Goal: Task Accomplishment & Management: Manage account settings

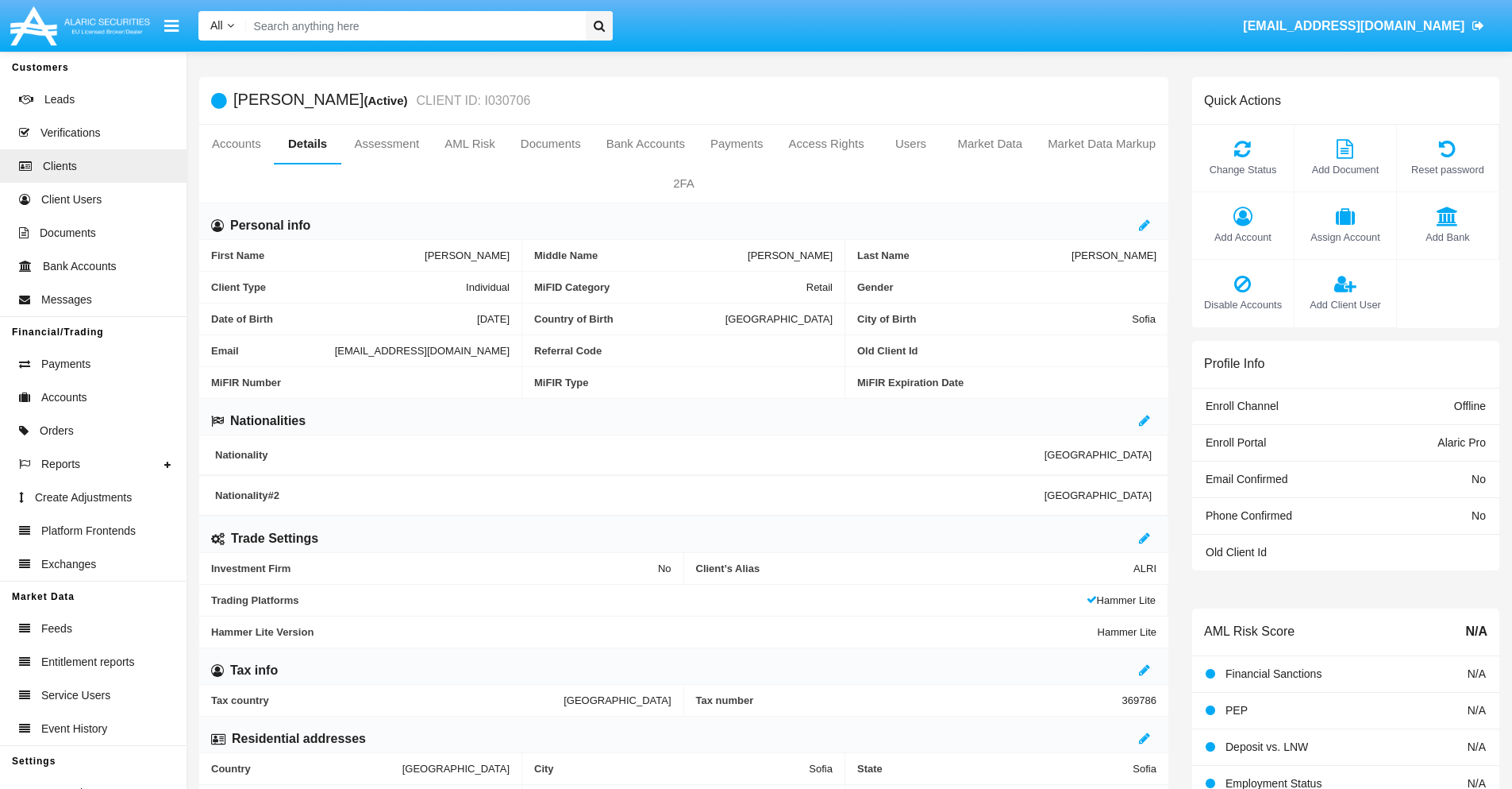
click at [1345, 304] on span "Add Client User" at bounding box center [1346, 305] width 86 height 15
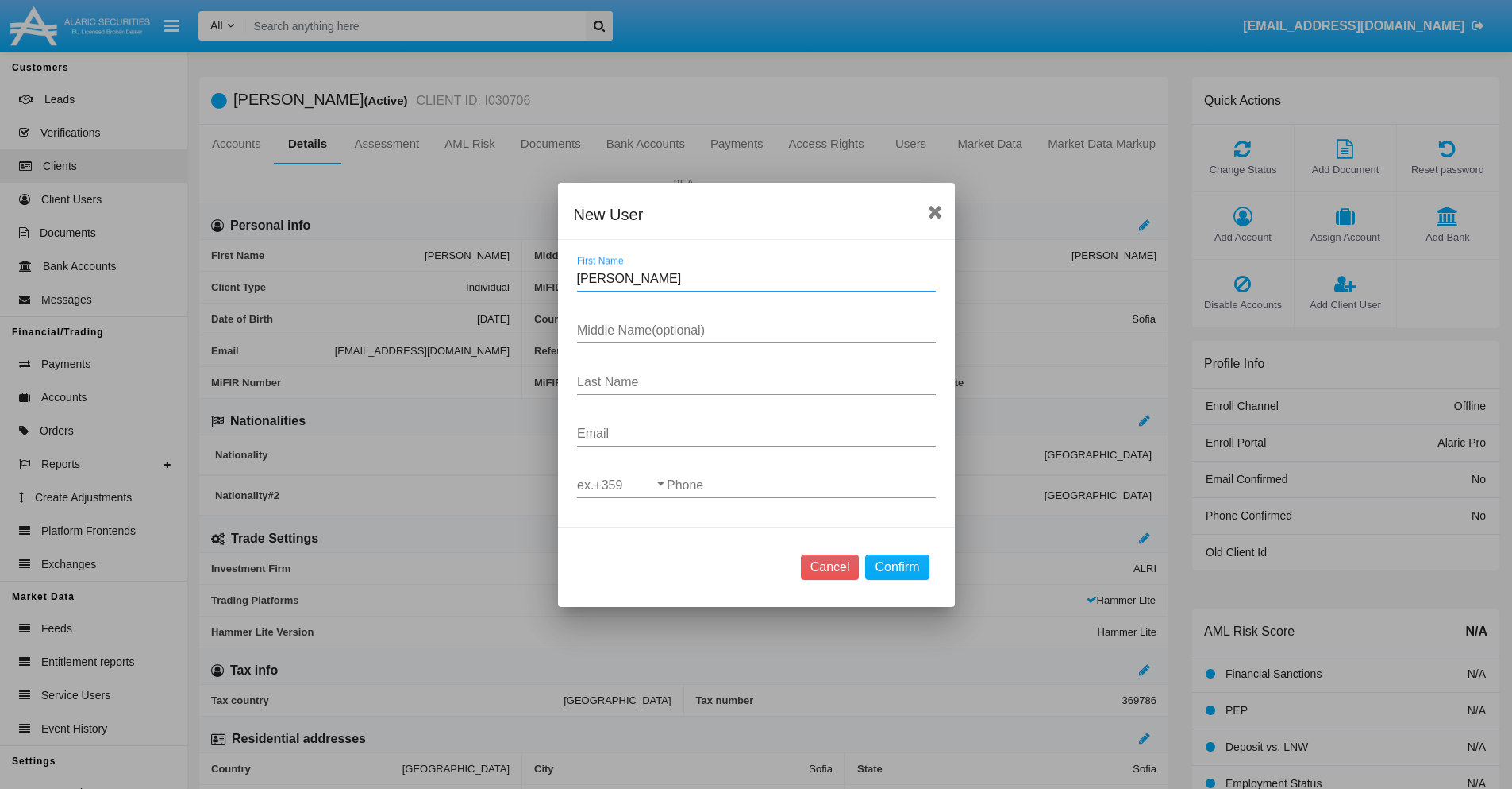
type input "Kimbra"
type input "Tobias"
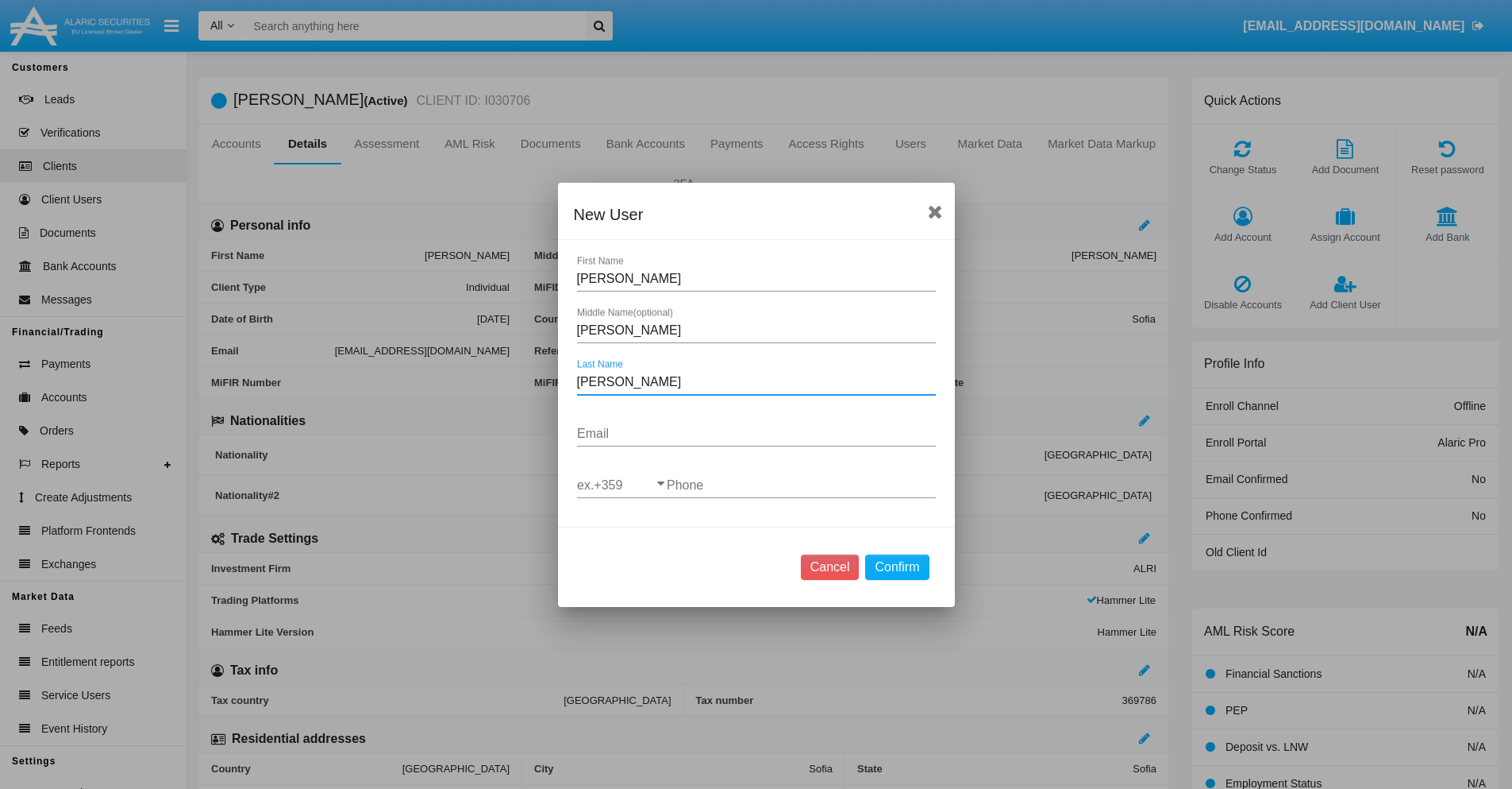
type input "Gutkowski"
type input "[EMAIL_ADDRESS][DOMAIN_NAME]"
click at [621, 484] on input "ex.+359" at bounding box center [622, 484] width 90 height 14
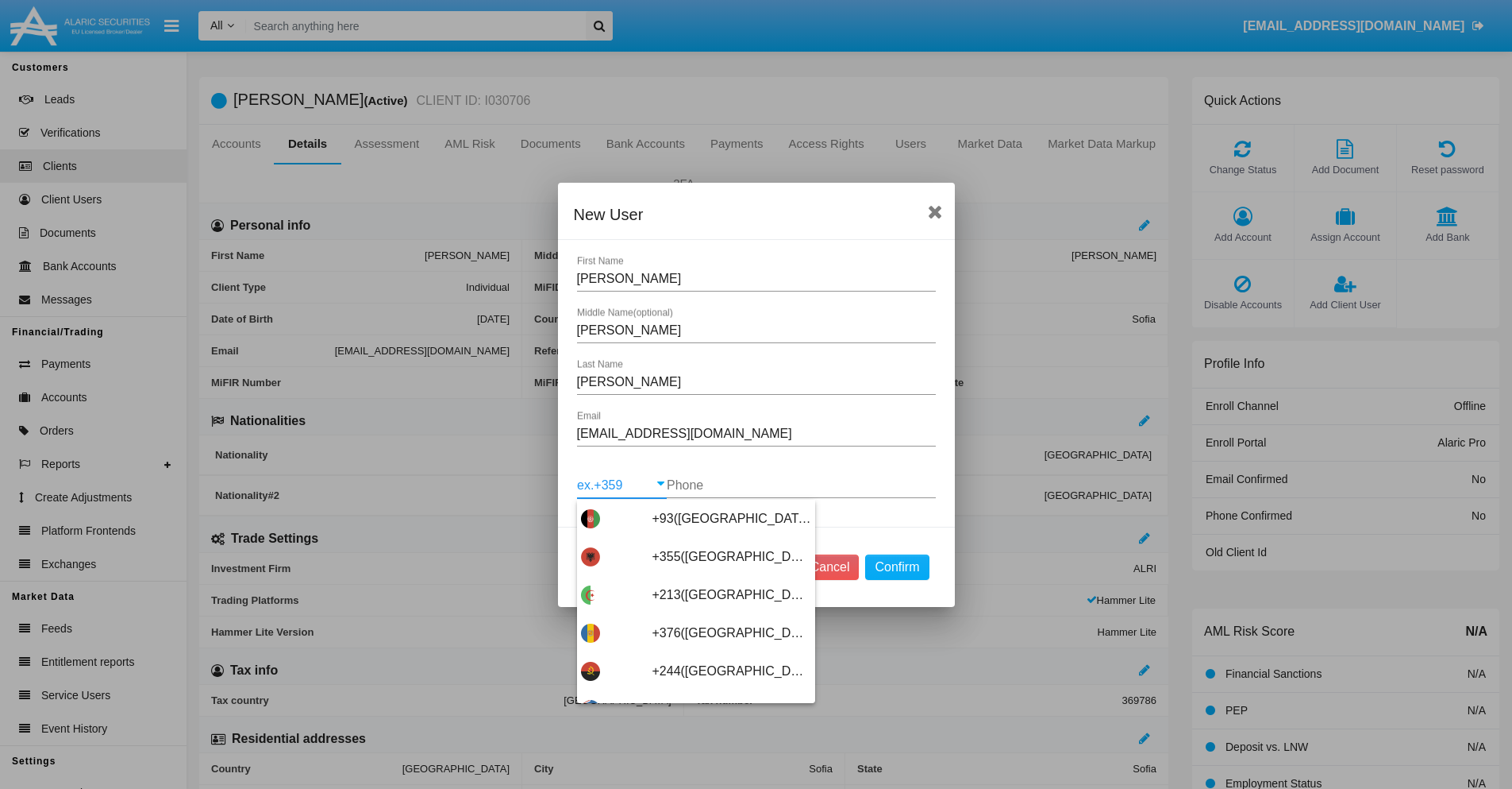
scroll to position [8450, 0]
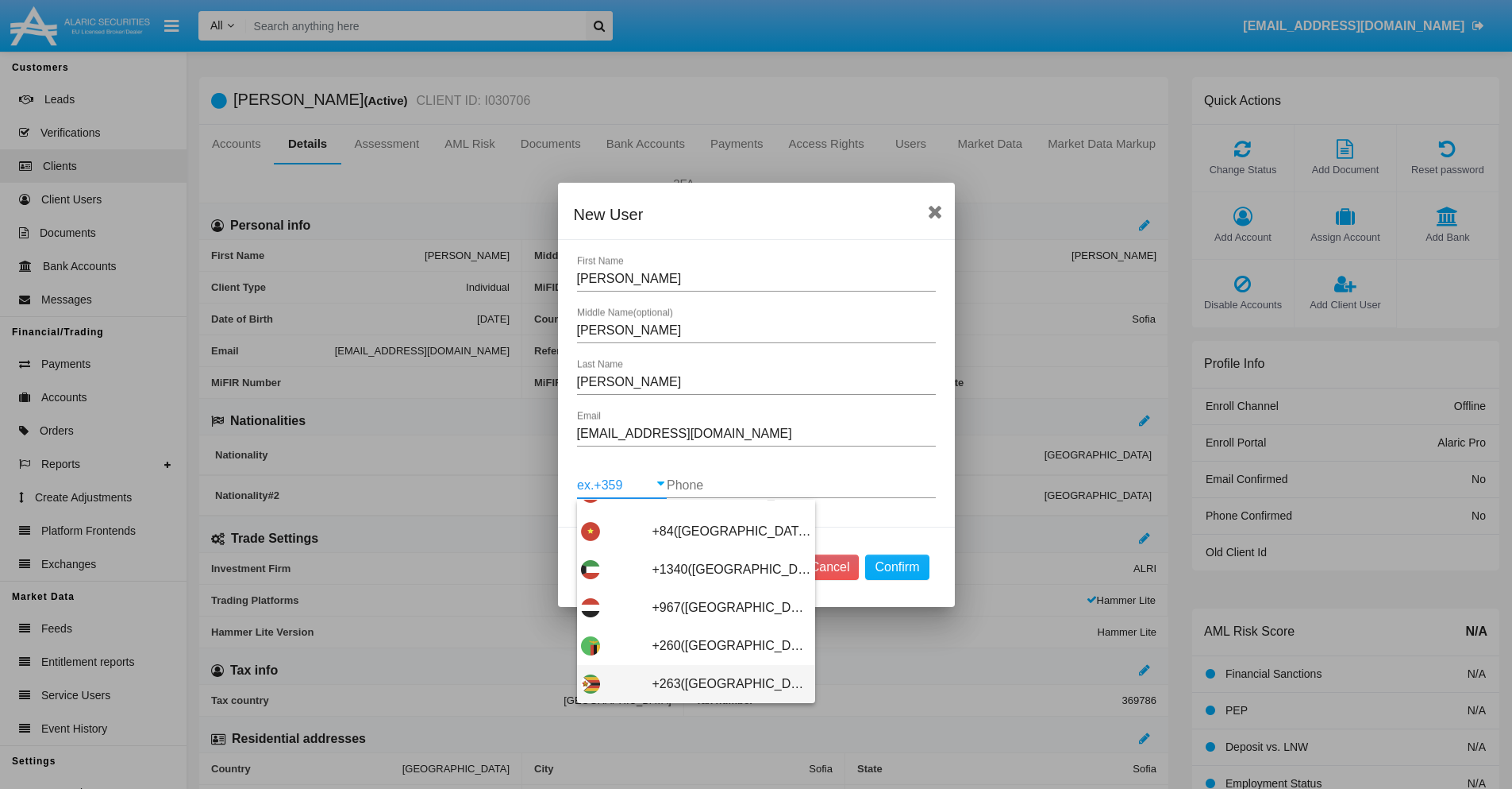
click at [690, 683] on span "+263([GEOGRAPHIC_DATA])" at bounding box center [732, 683] width 159 height 38
type input "+263([GEOGRAPHIC_DATA])"
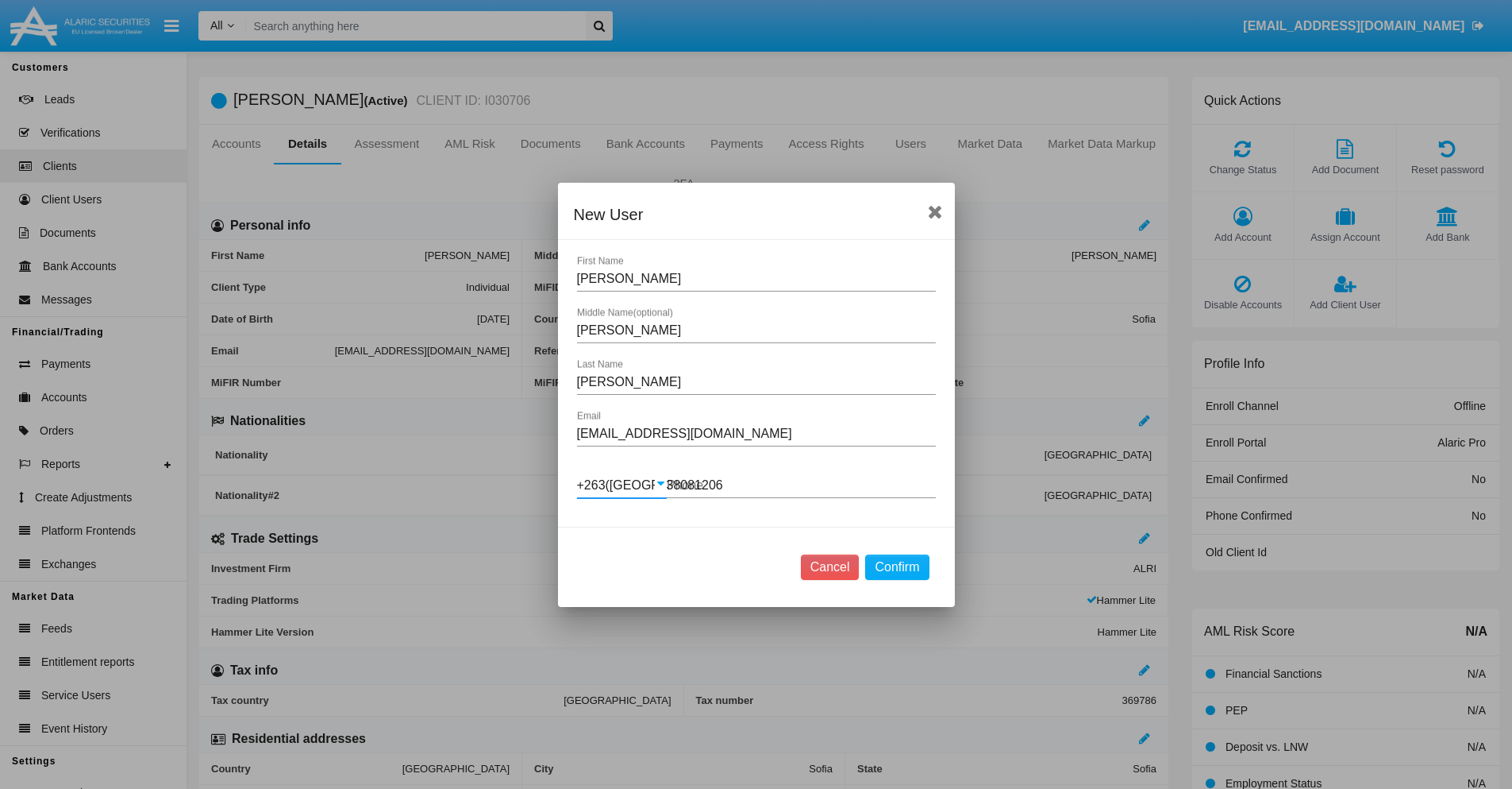
type input "380812069"
click at [897, 567] on button "Confirm" at bounding box center [897, 567] width 64 height 25
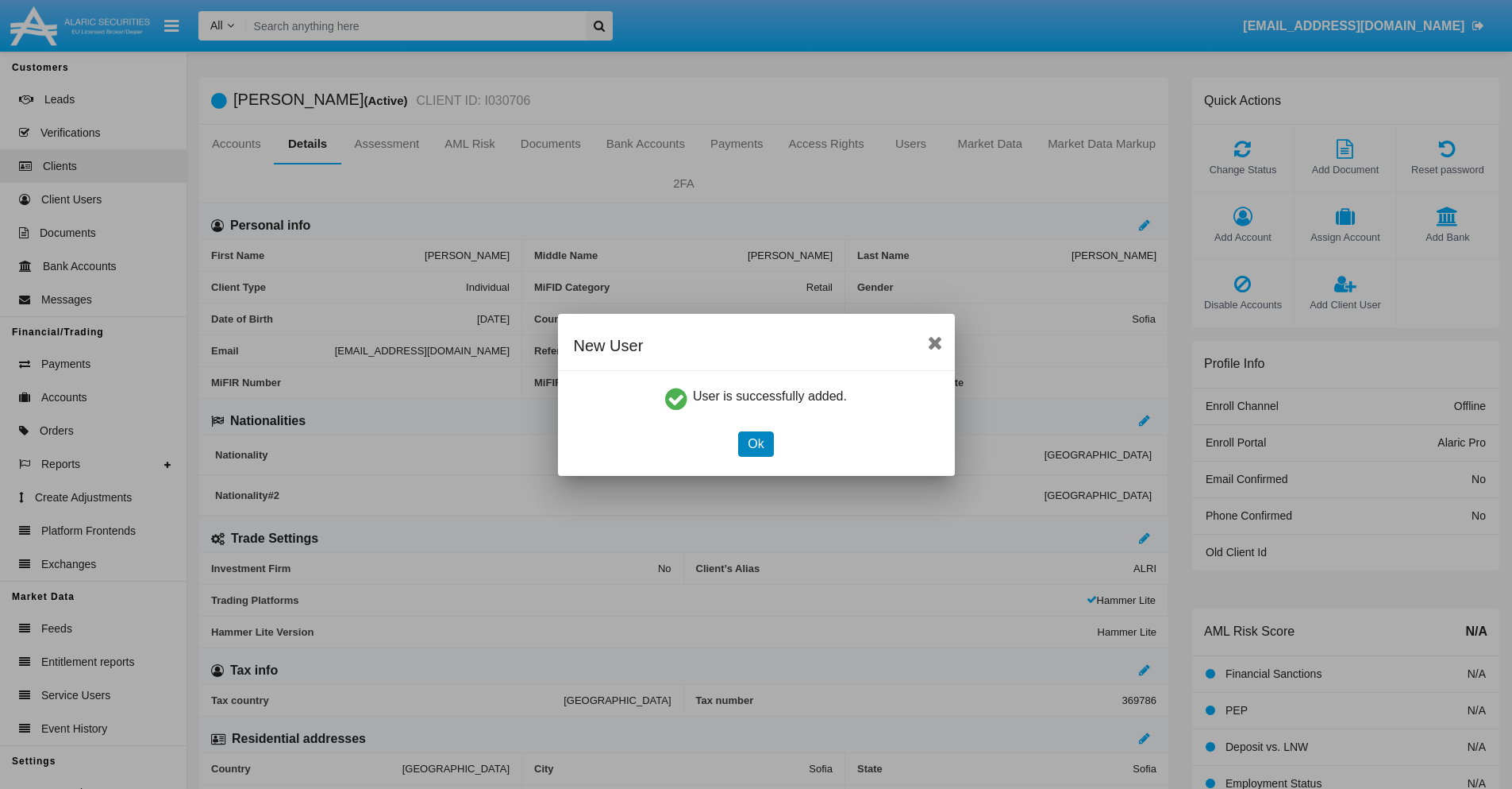
click at [756, 443] on button "Ok" at bounding box center [755, 443] width 35 height 25
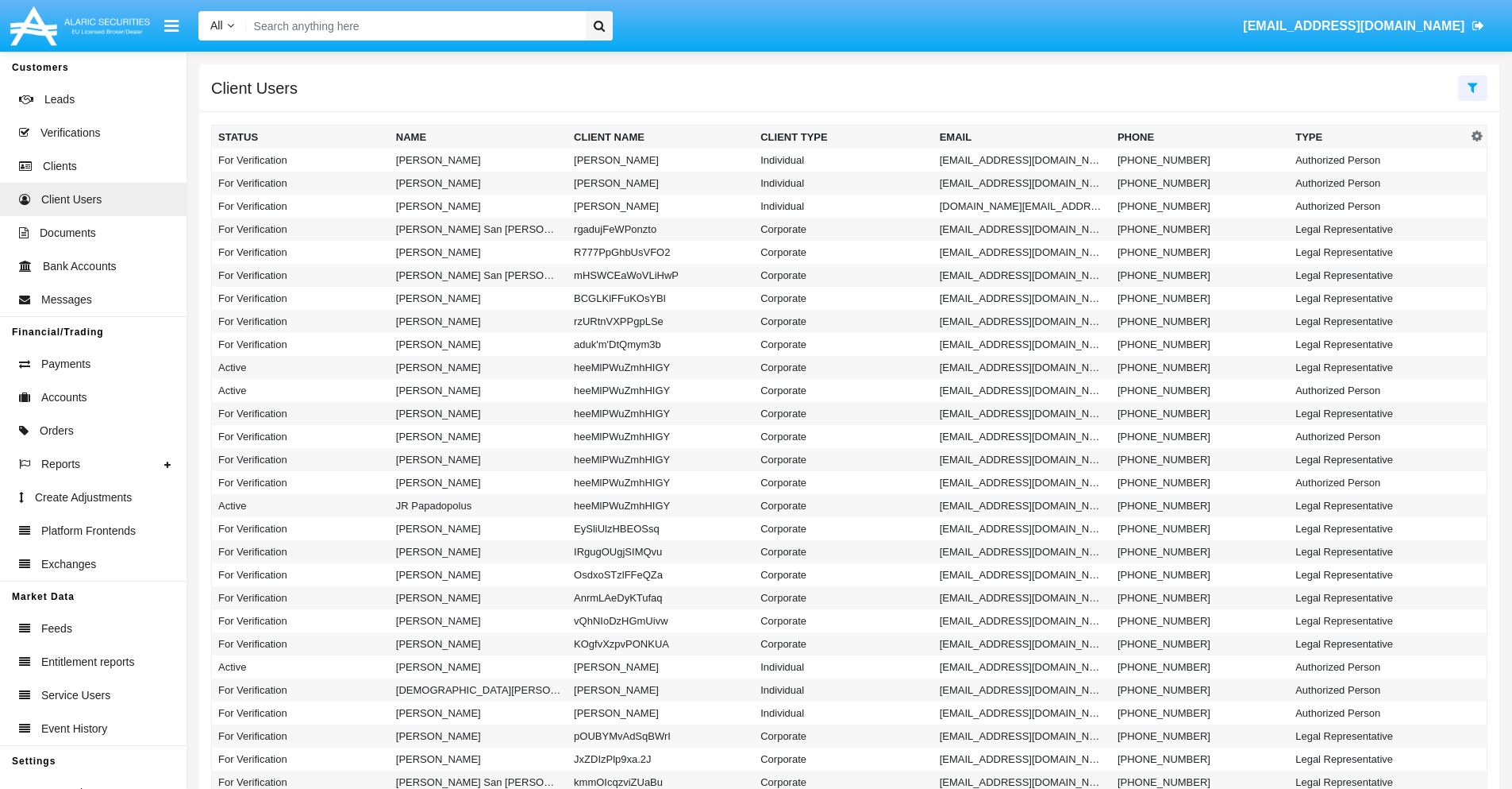
click at [1473, 87] on icon at bounding box center [1473, 88] width 10 height 13
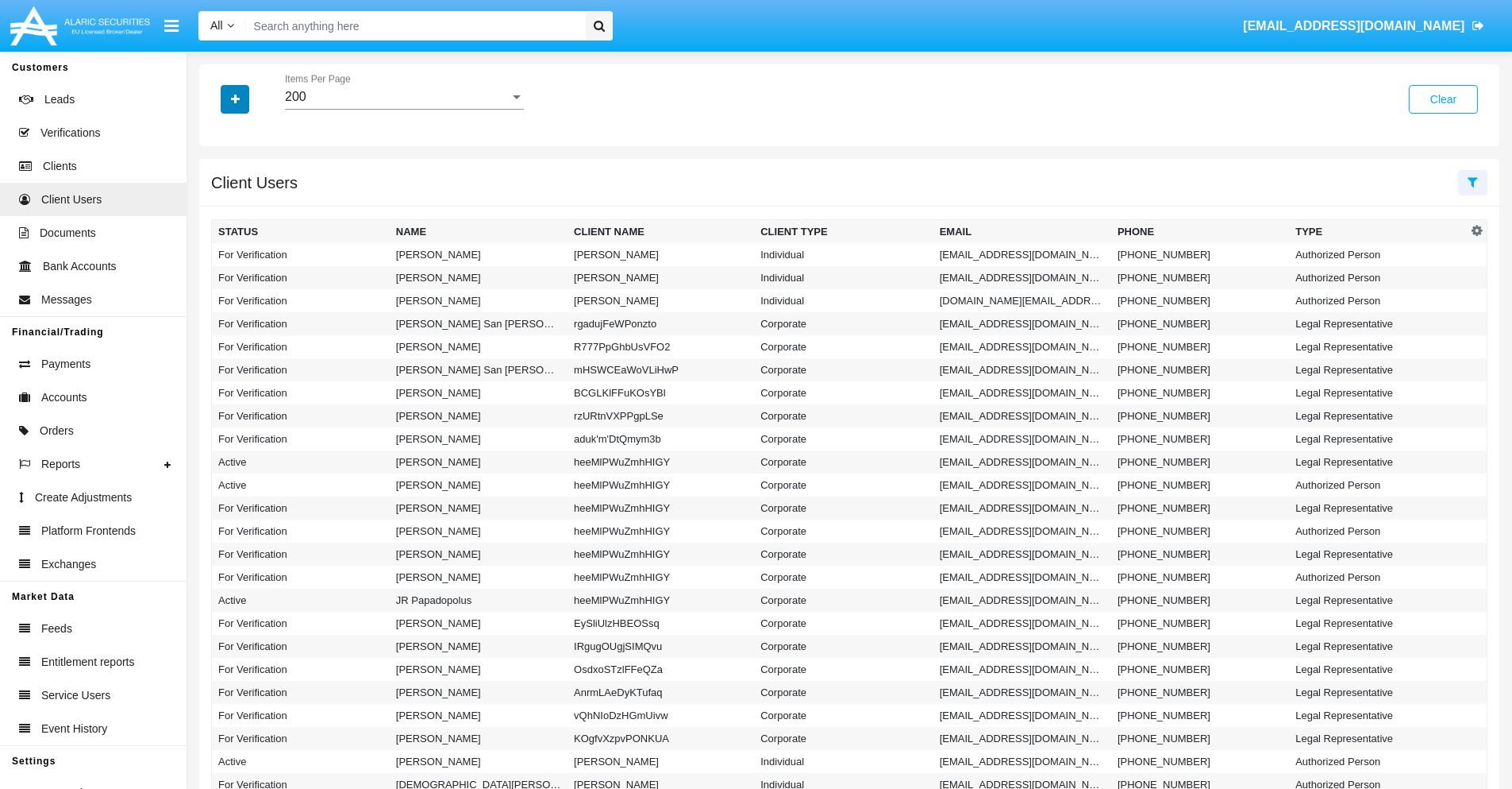
click at [235, 98] on icon "button" at bounding box center [235, 99] width 8 height 11
click at [247, 201] on span "Email" at bounding box center [247, 201] width 32 height 19
click at [219, 208] on input "Email" at bounding box center [218, 208] width 1 height 1
checkbox input "true"
click at [235, 98] on icon "button" at bounding box center [235, 99] width 8 height 11
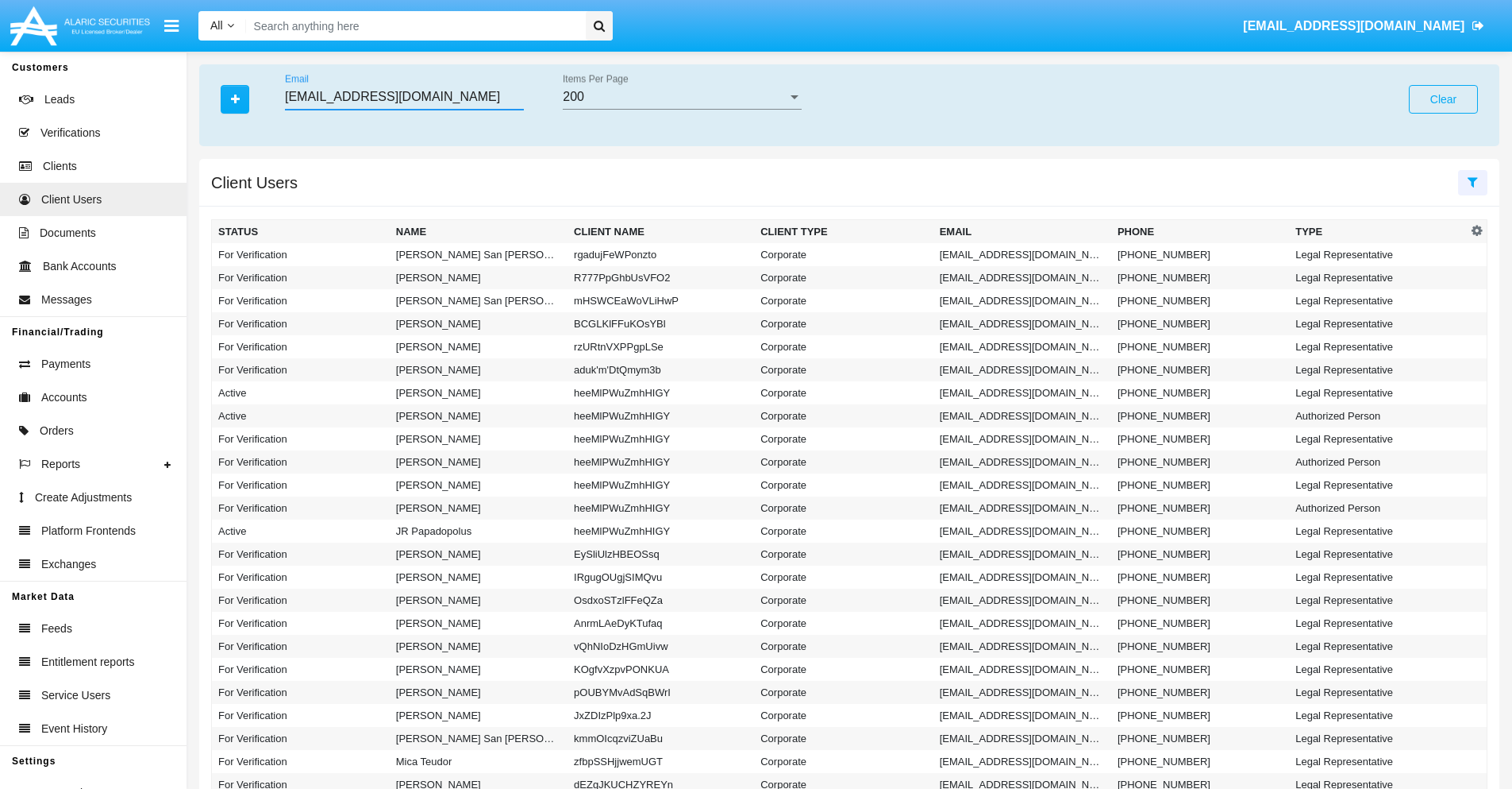
click at [404, 97] on input "[EMAIL_ADDRESS][DOMAIN_NAME]" at bounding box center [405, 96] width 239 height 14
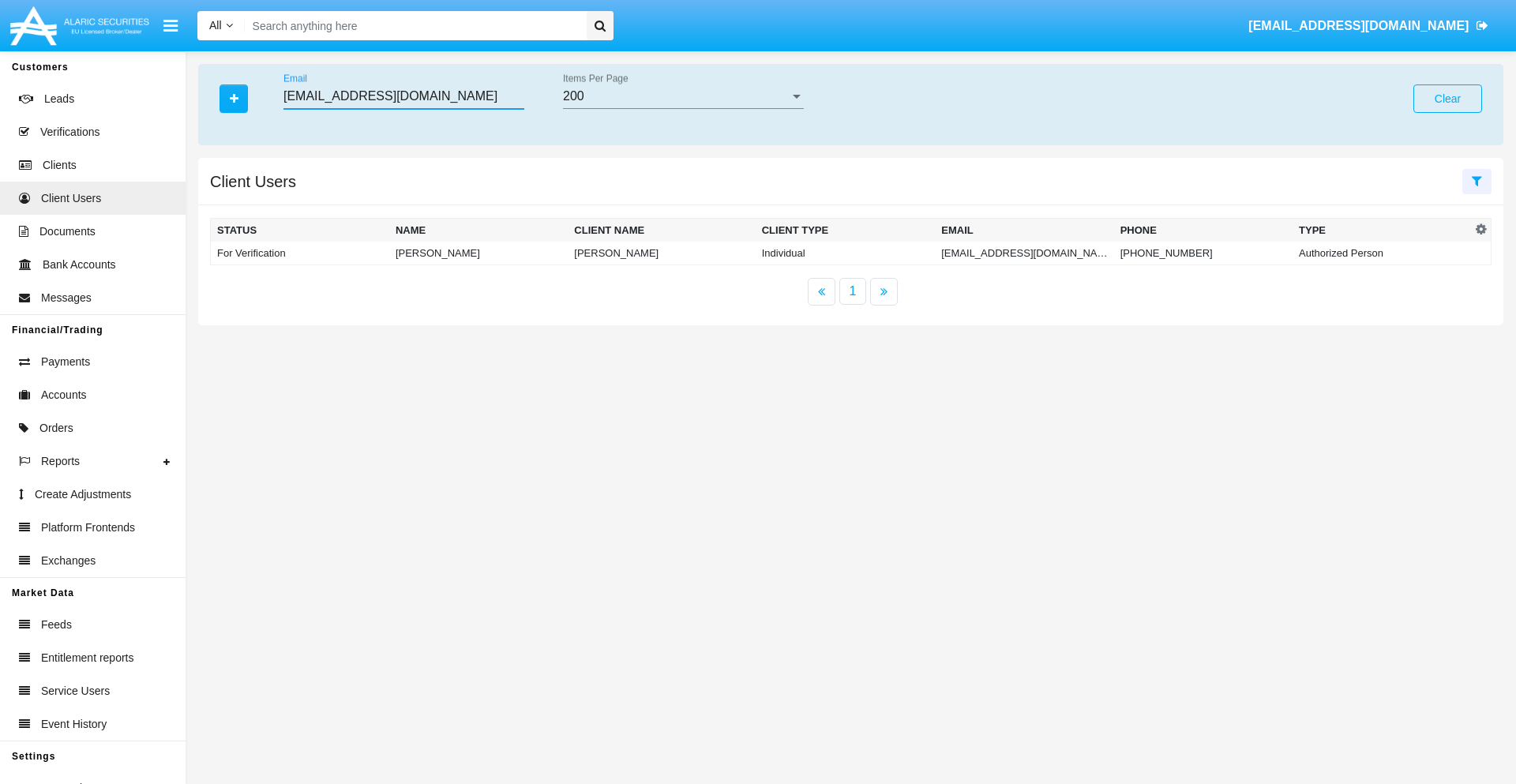
type input "[EMAIL_ADDRESS][DOMAIN_NAME]"
click at [1021, 253] on td "[EMAIL_ADDRESS][DOMAIN_NAME]" at bounding box center [1024, 253] width 178 height 23
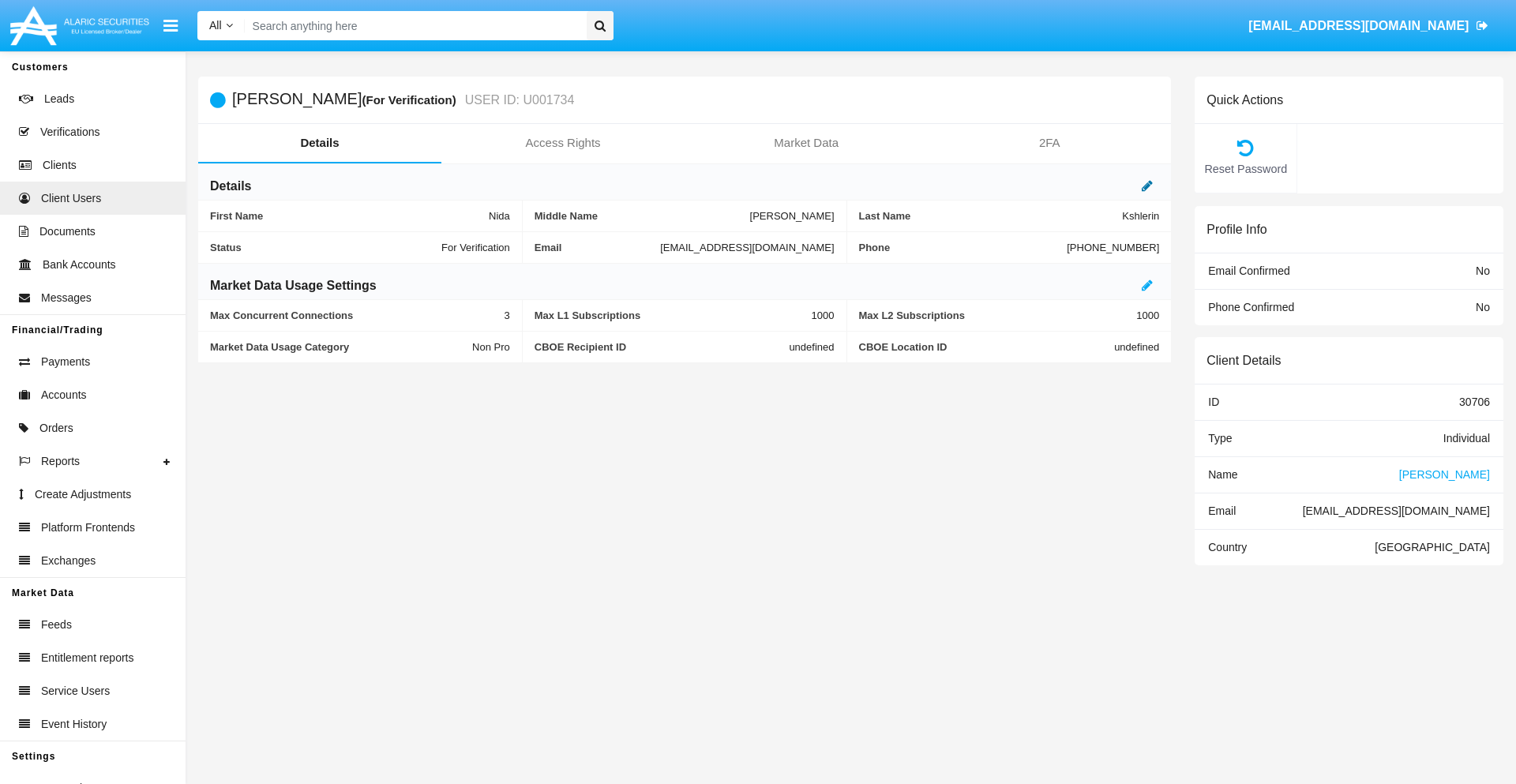
click at [1147, 186] on icon at bounding box center [1147, 186] width 11 height 13
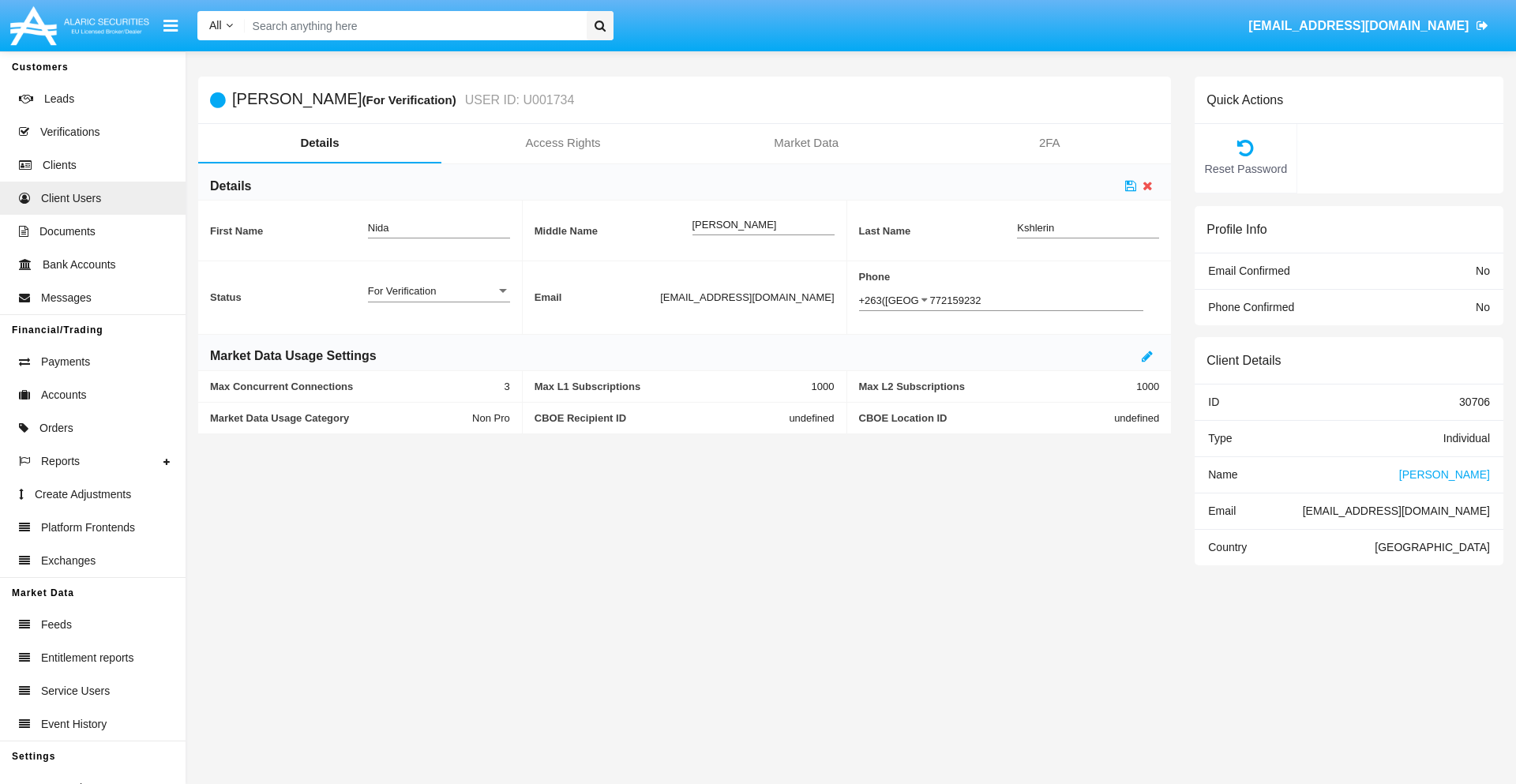
click at [438, 291] on div "For Verification" at bounding box center [432, 291] width 128 height 13
click at [438, 330] on span "Verified" at bounding box center [439, 330] width 142 height 31
click at [1130, 186] on icon at bounding box center [1131, 186] width 11 height 13
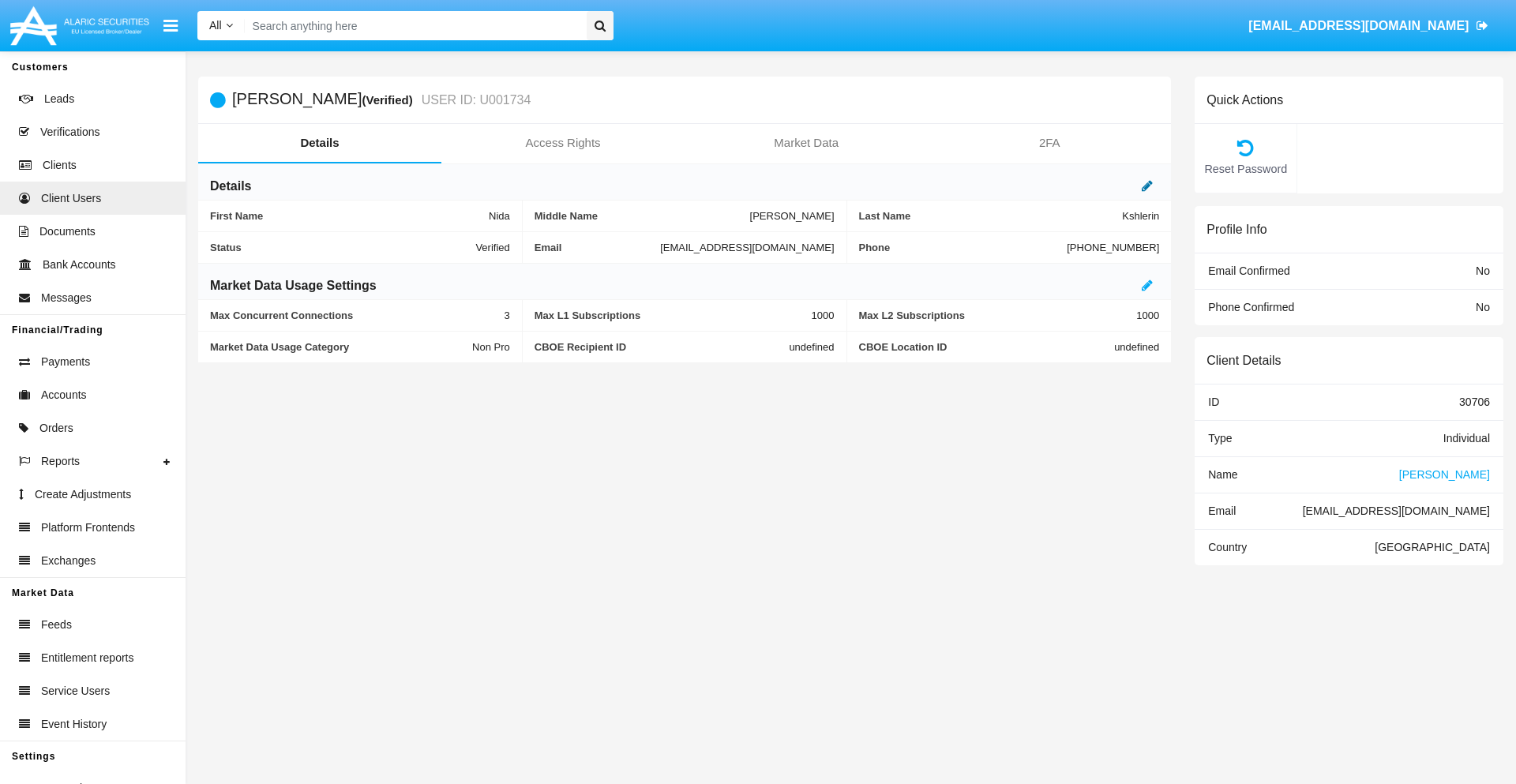
click at [1147, 186] on icon at bounding box center [1147, 186] width 11 height 13
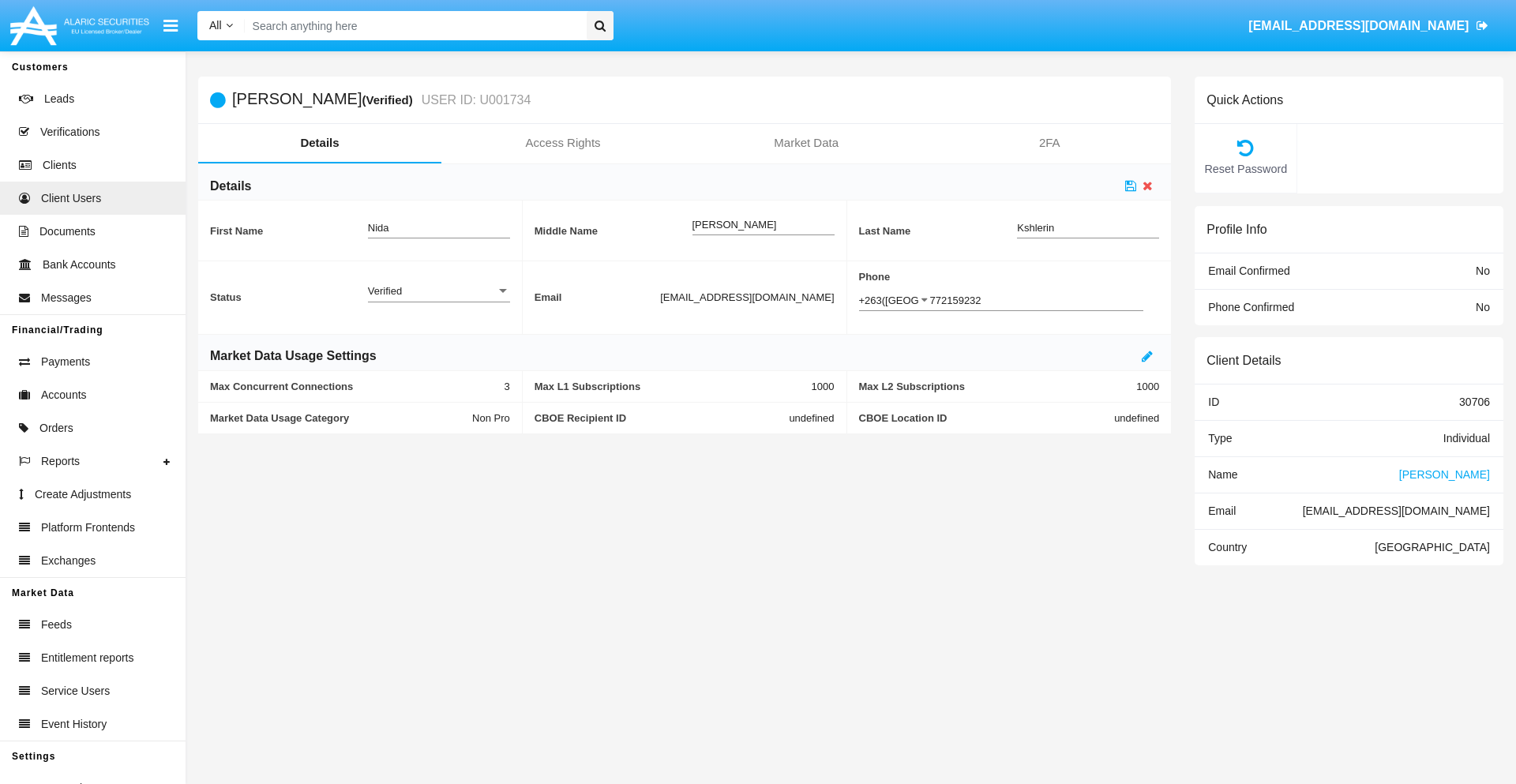
click at [438, 291] on div "Verified" at bounding box center [432, 291] width 128 height 13
click at [438, 299] on span "Active" at bounding box center [439, 299] width 142 height 31
click at [1130, 186] on icon at bounding box center [1131, 186] width 11 height 13
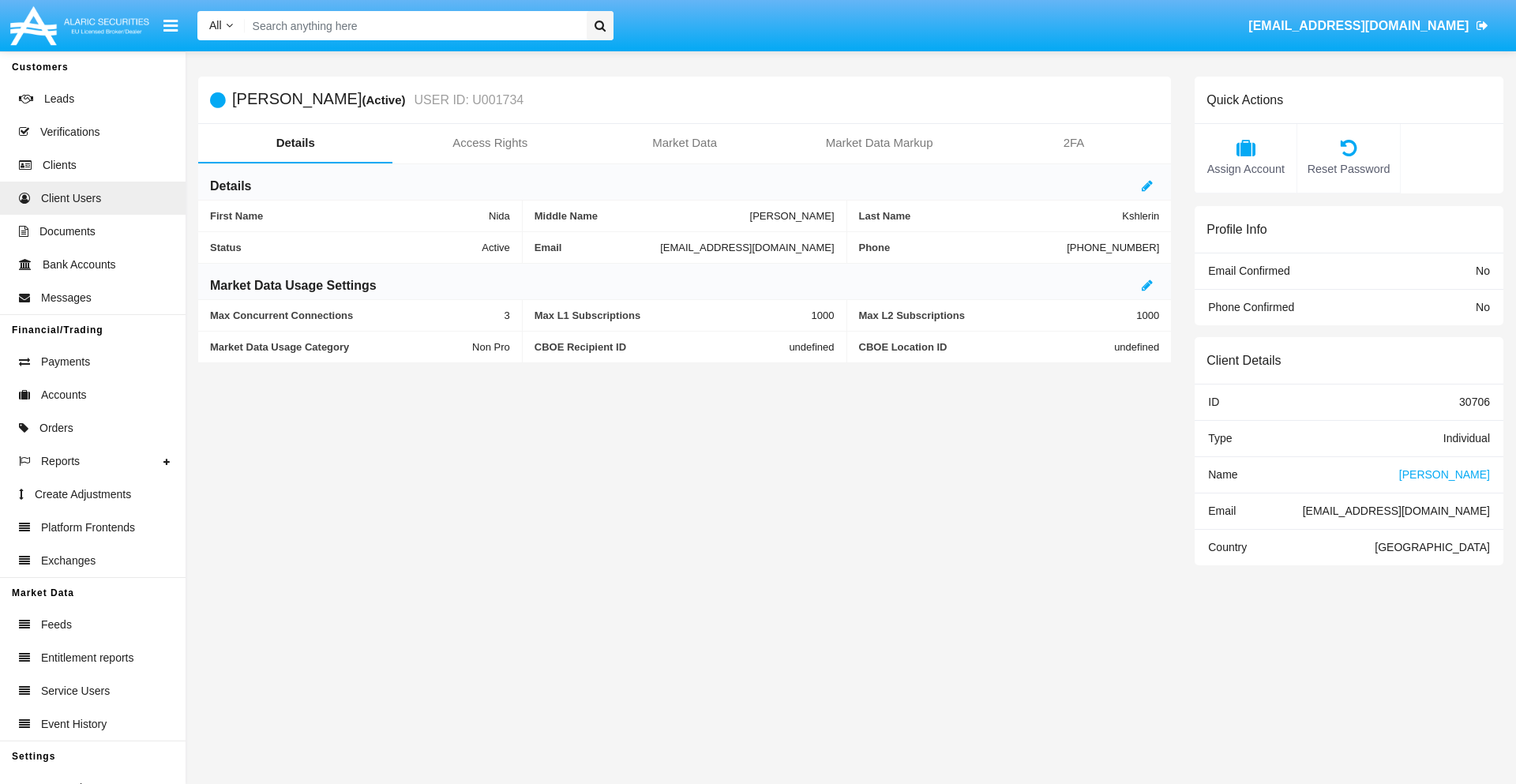
click at [1222, 474] on span "Name" at bounding box center [1222, 475] width 29 height 13
